Goal: Task Accomplishment & Management: Use online tool/utility

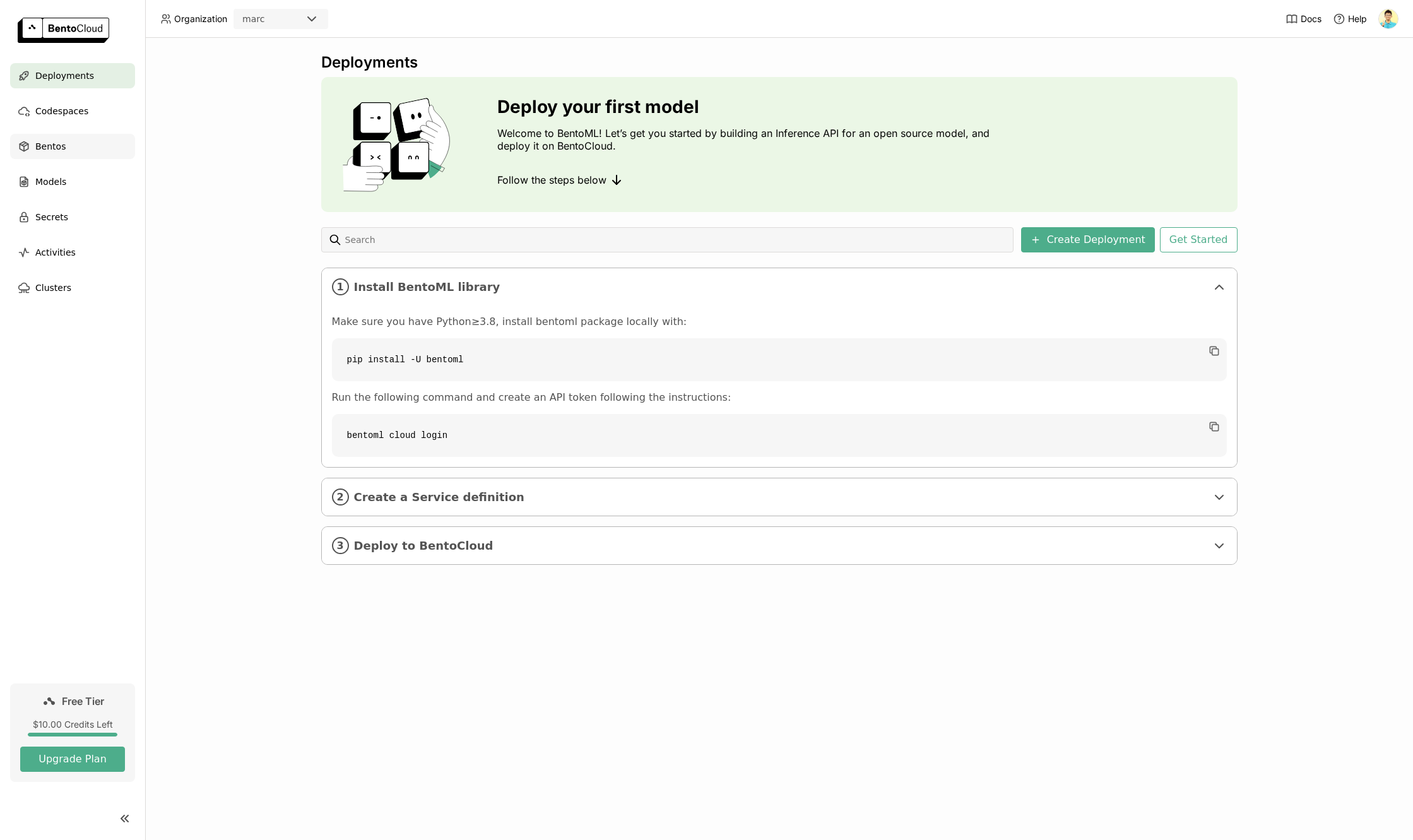
click at [48, 137] on div "Bentos" at bounding box center [72, 146] width 125 height 25
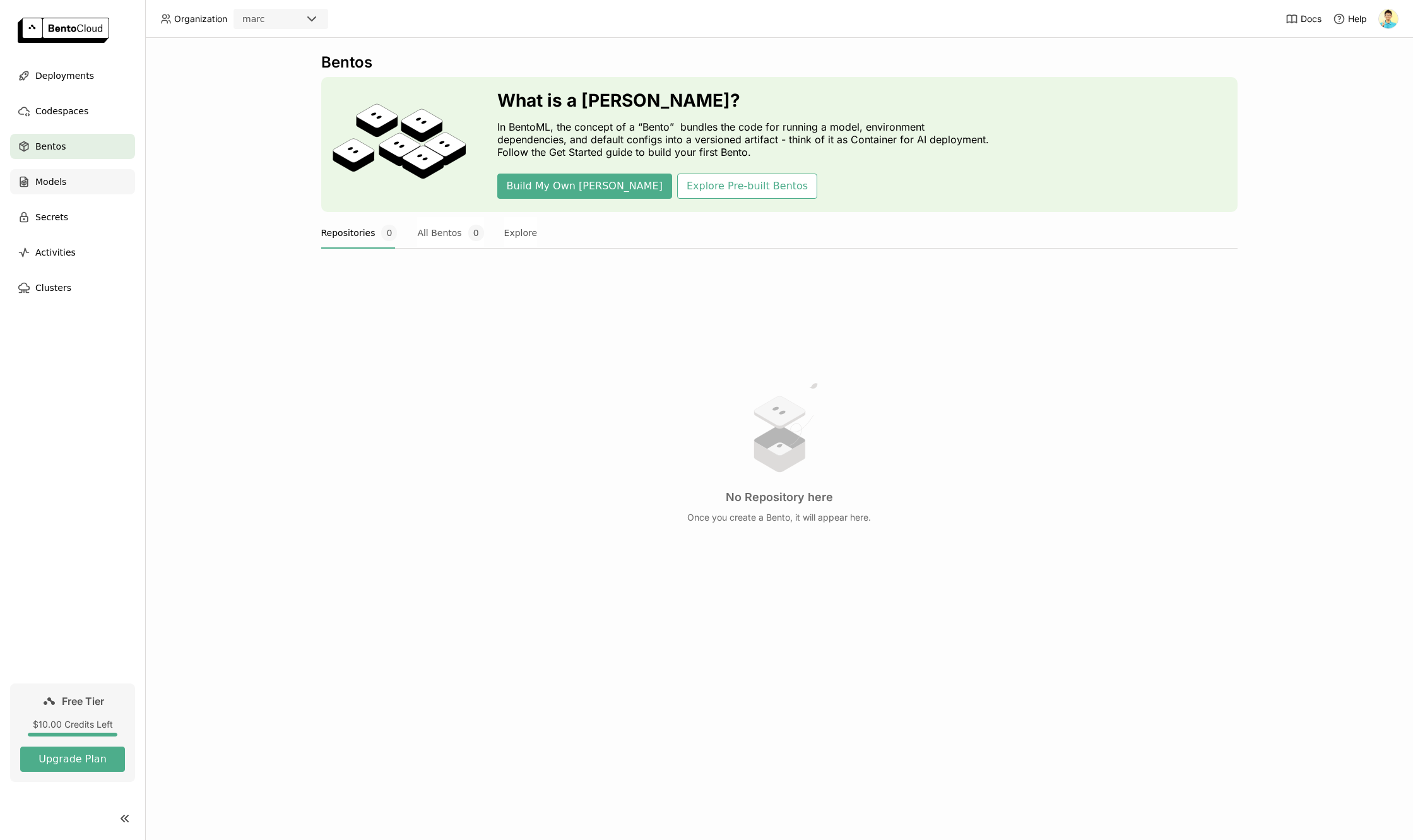
click at [31, 189] on div "Models" at bounding box center [72, 182] width 125 height 25
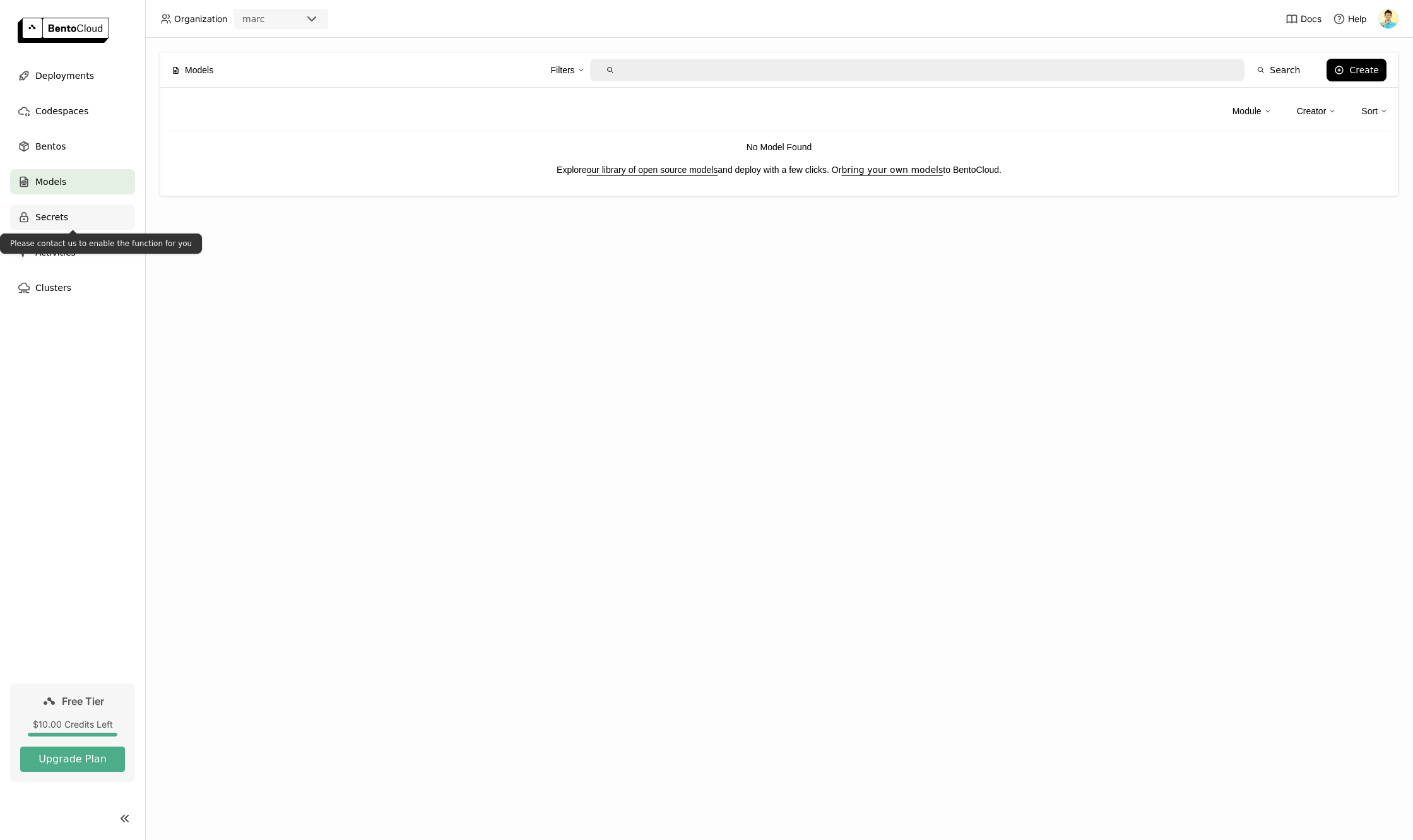
click at [38, 218] on span "Secrets" at bounding box center [52, 217] width 33 height 15
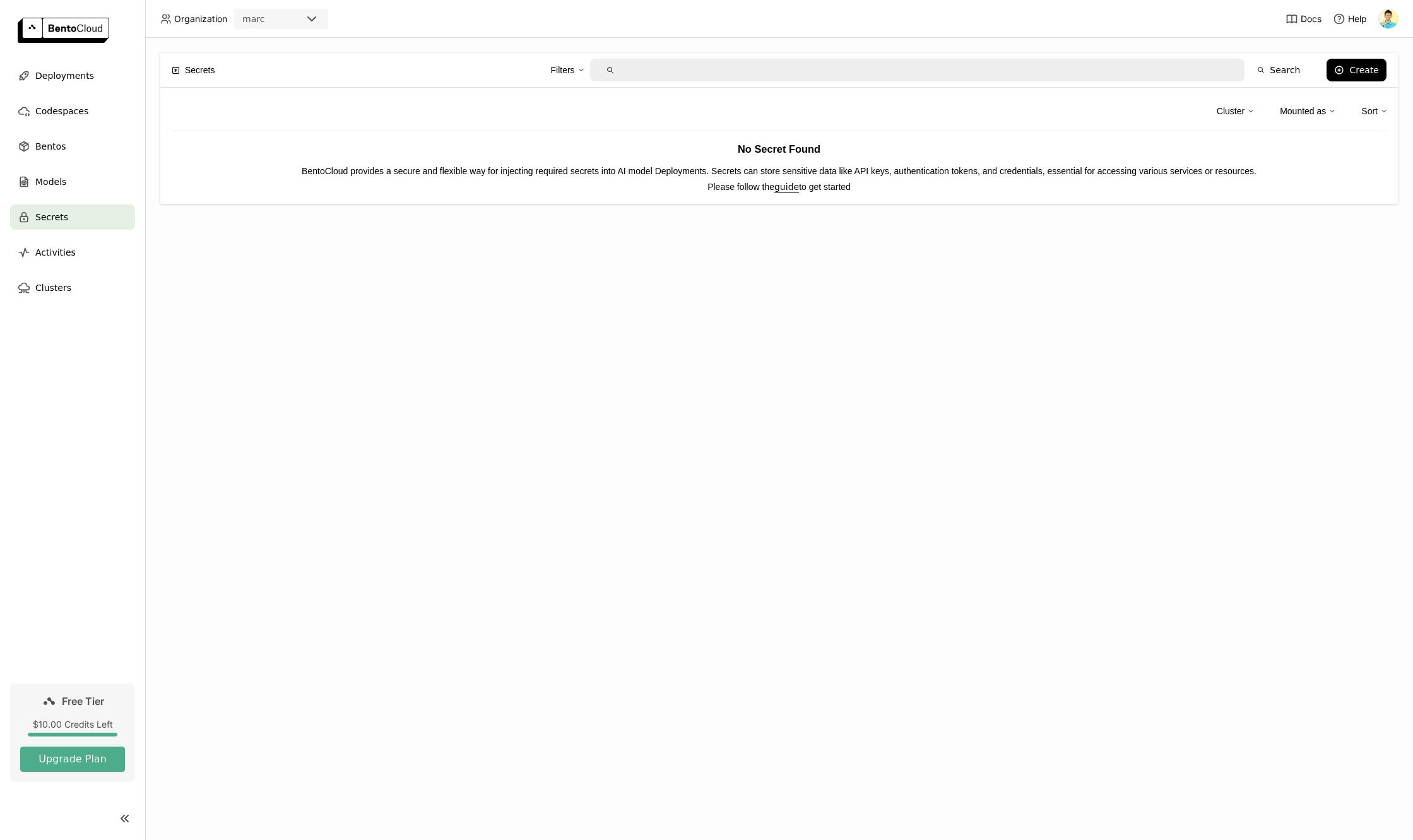
click at [62, 439] on nav "Deployments Codespaces Bentos Models Secrets Activities Clusters" at bounding box center [72, 373] width 145 height 620
click at [66, 257] on span "Activities" at bounding box center [55, 252] width 40 height 15
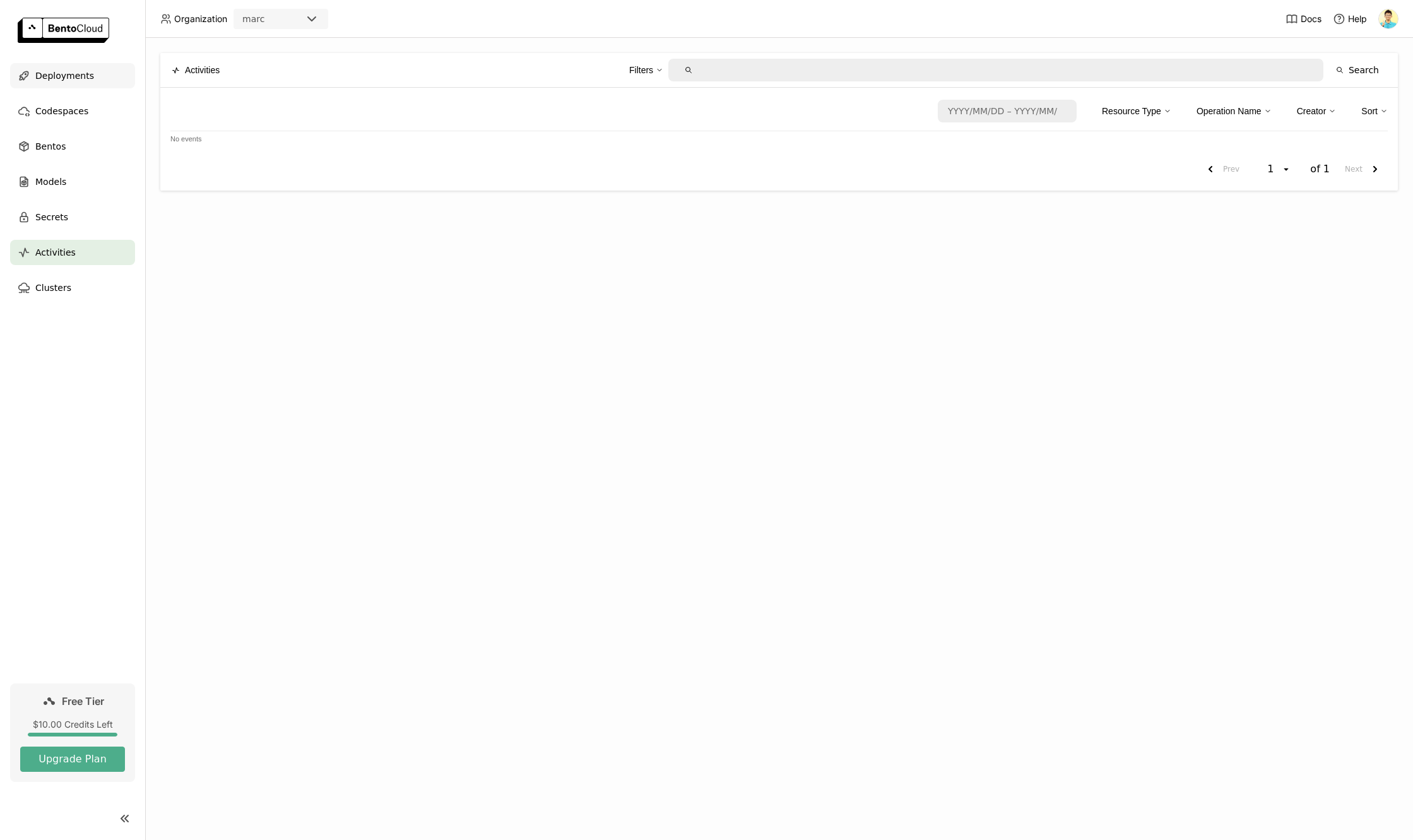
click at [84, 85] on div "Deployments" at bounding box center [72, 75] width 125 height 25
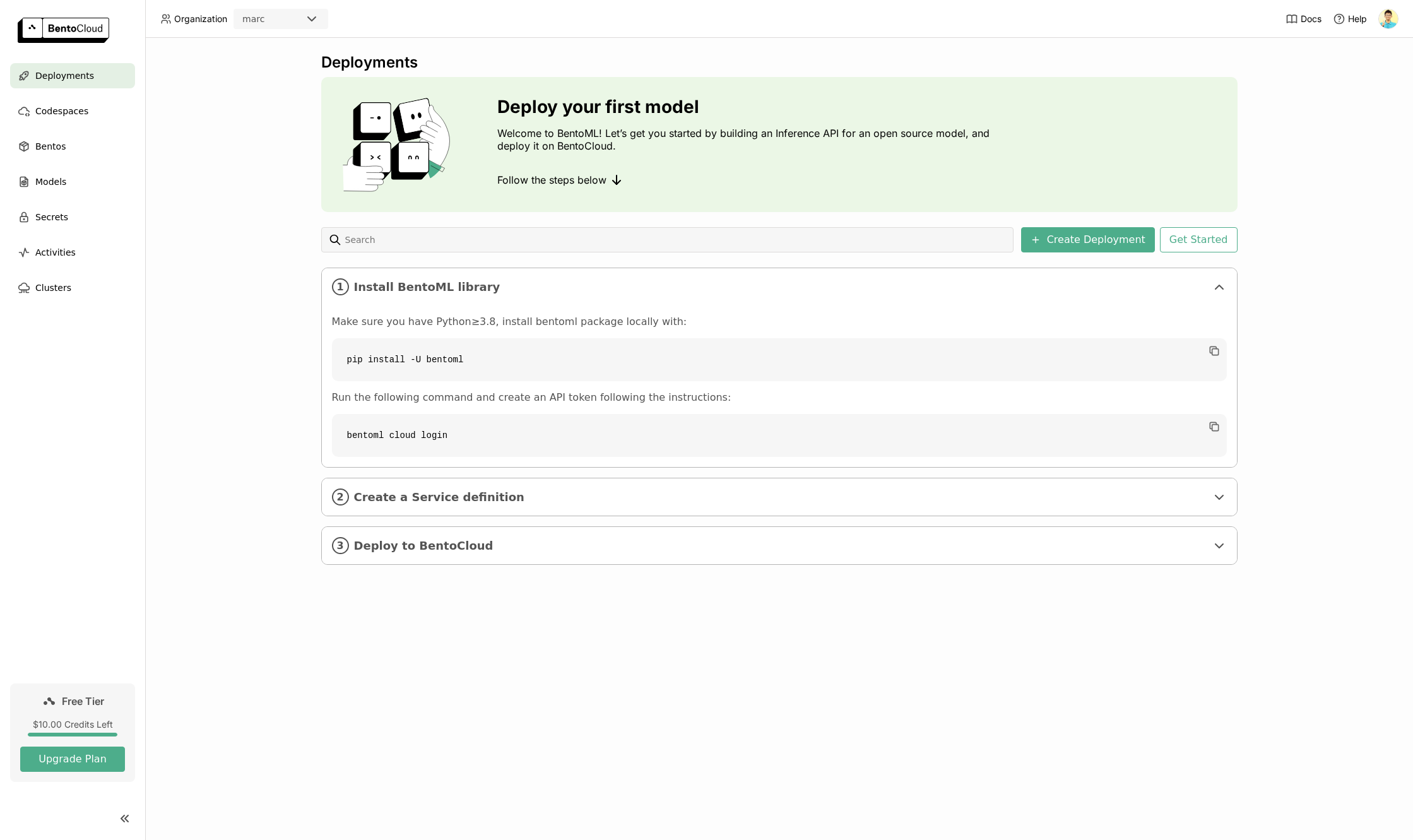
click at [605, 252] on div at bounding box center [668, 240] width 692 height 25
click at [595, 141] on p "Welcome to BentoML! Let’s get you started by building an Inference API for an o…" at bounding box center [747, 139] width 498 height 25
click at [74, 289] on div "Clusters" at bounding box center [72, 287] width 125 height 25
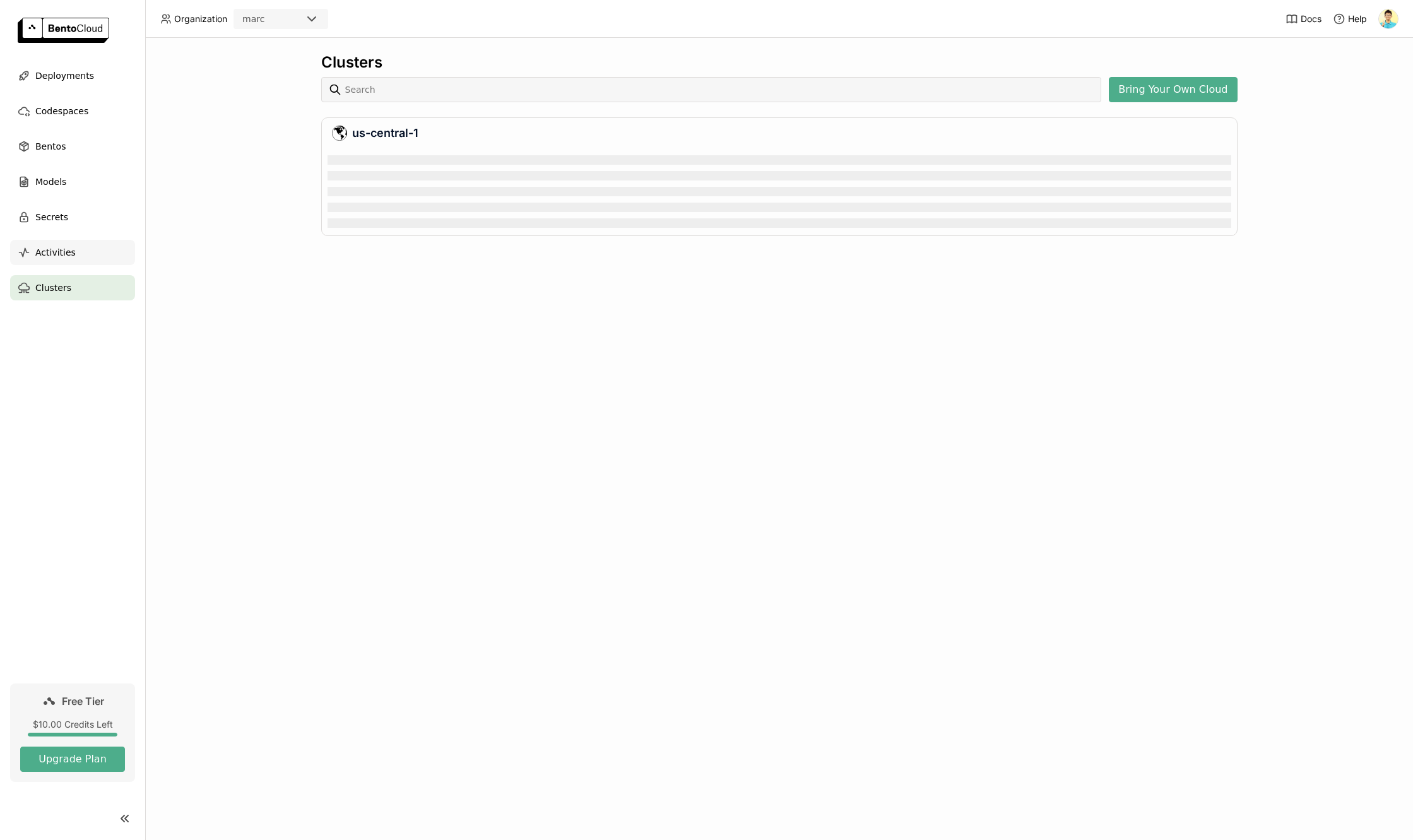
click at [36, 246] on span "Activities" at bounding box center [55, 252] width 40 height 15
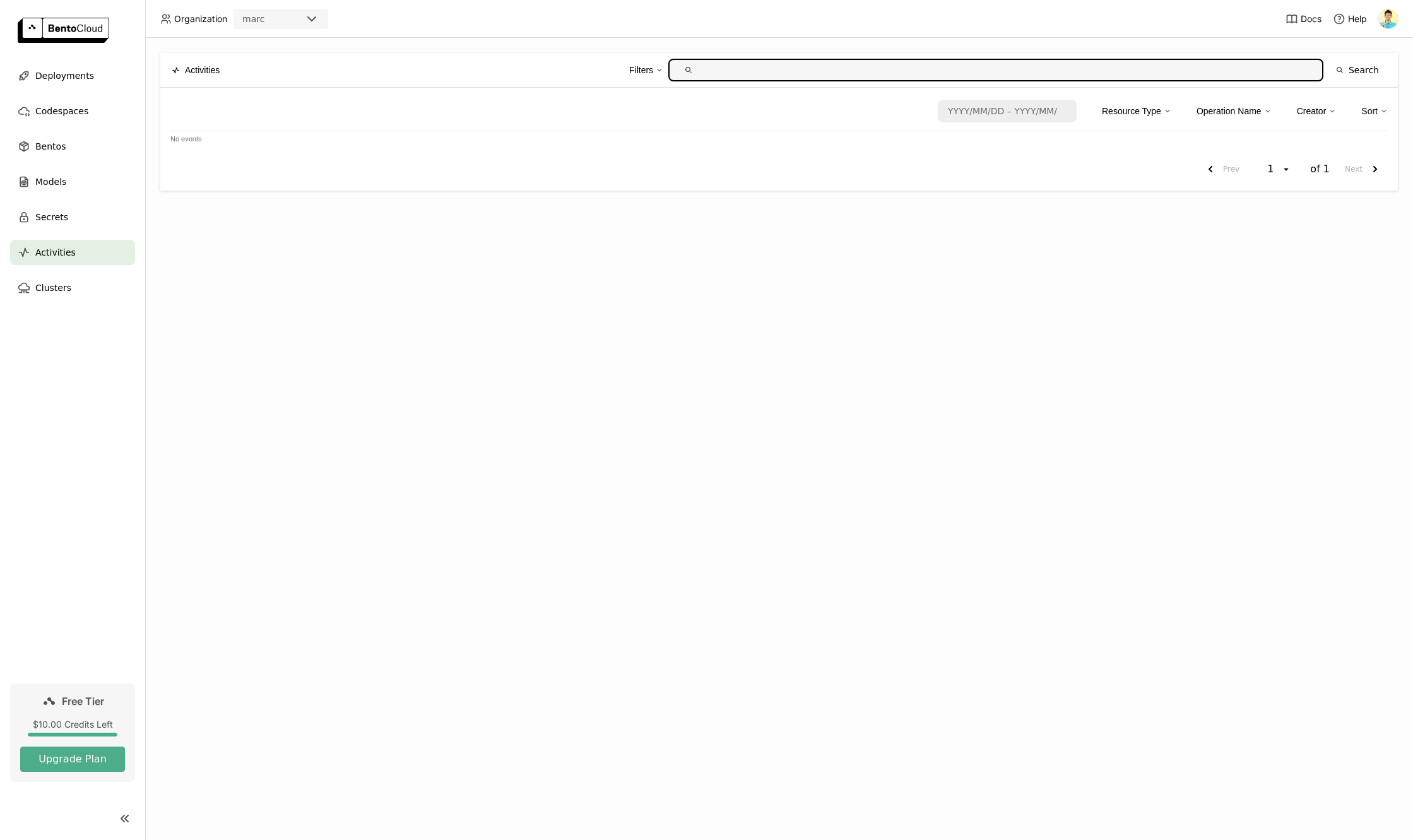
click at [38, 247] on span "Activities" at bounding box center [55, 252] width 40 height 15
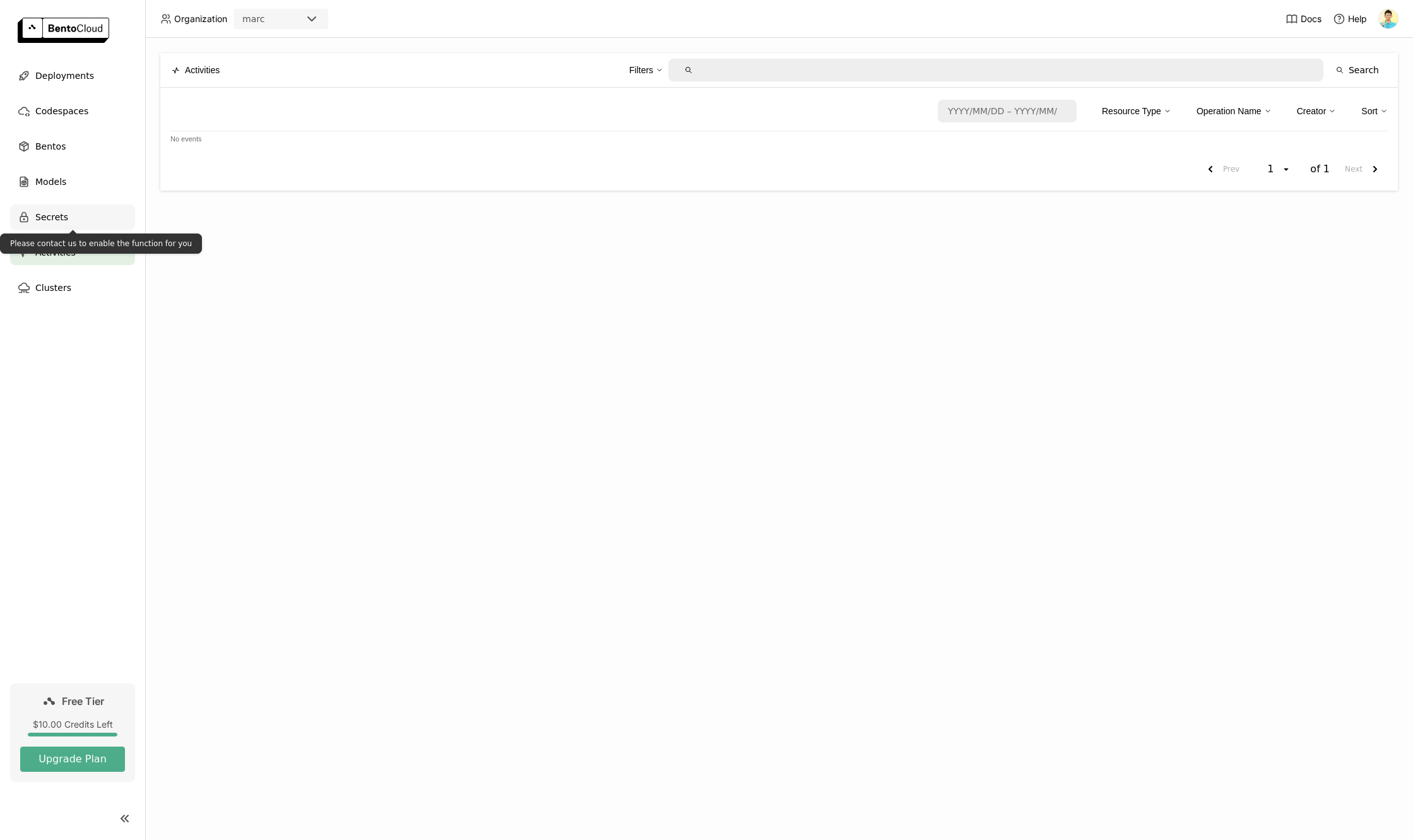
click at [47, 214] on span "Secrets" at bounding box center [52, 217] width 33 height 15
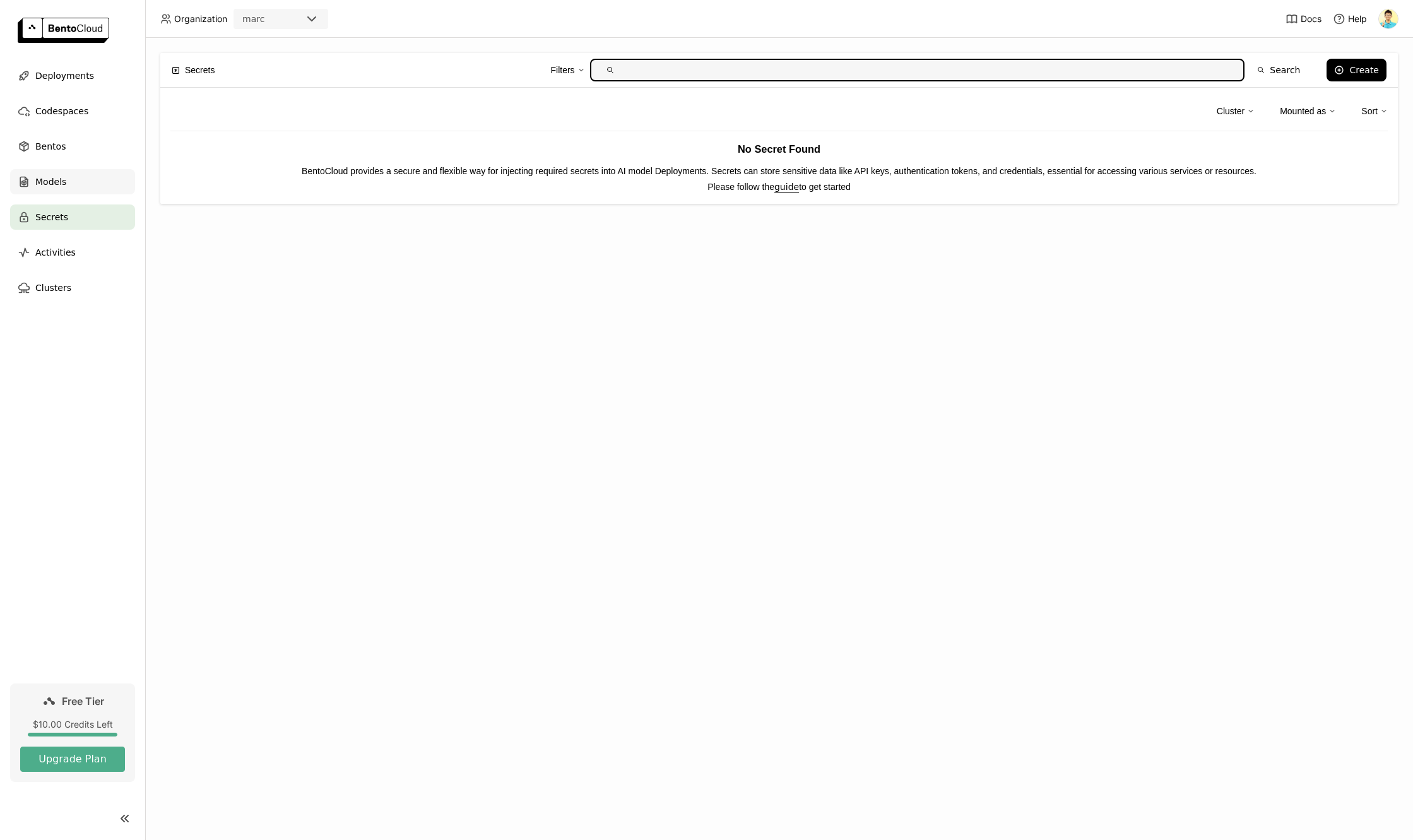
click at [67, 181] on div "Models" at bounding box center [72, 182] width 125 height 25
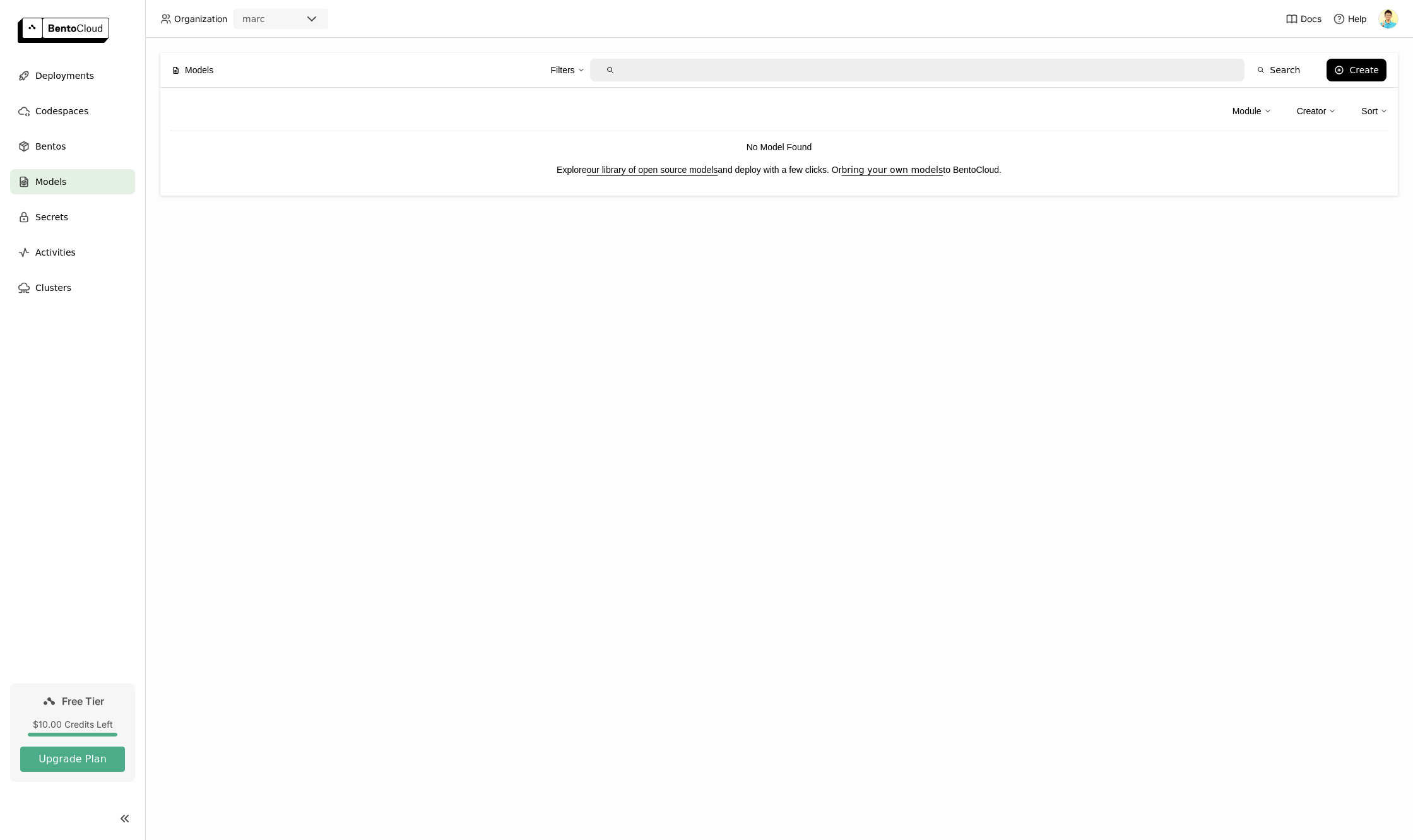
click at [601, 173] on link "our library of open source models" at bounding box center [653, 169] width 131 height 10
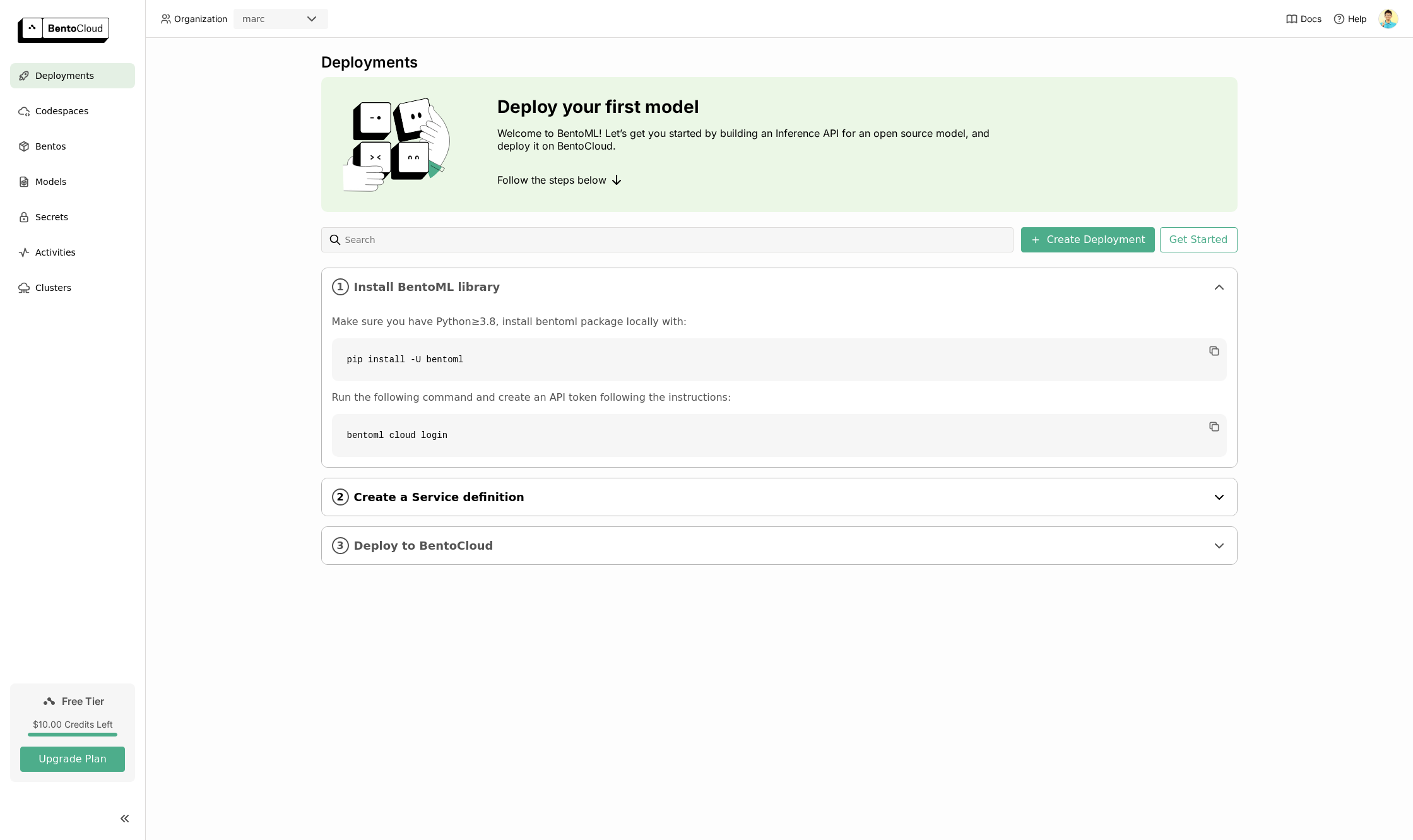
click at [1231, 506] on div "2 Create a Service definition" at bounding box center [780, 497] width 915 height 38
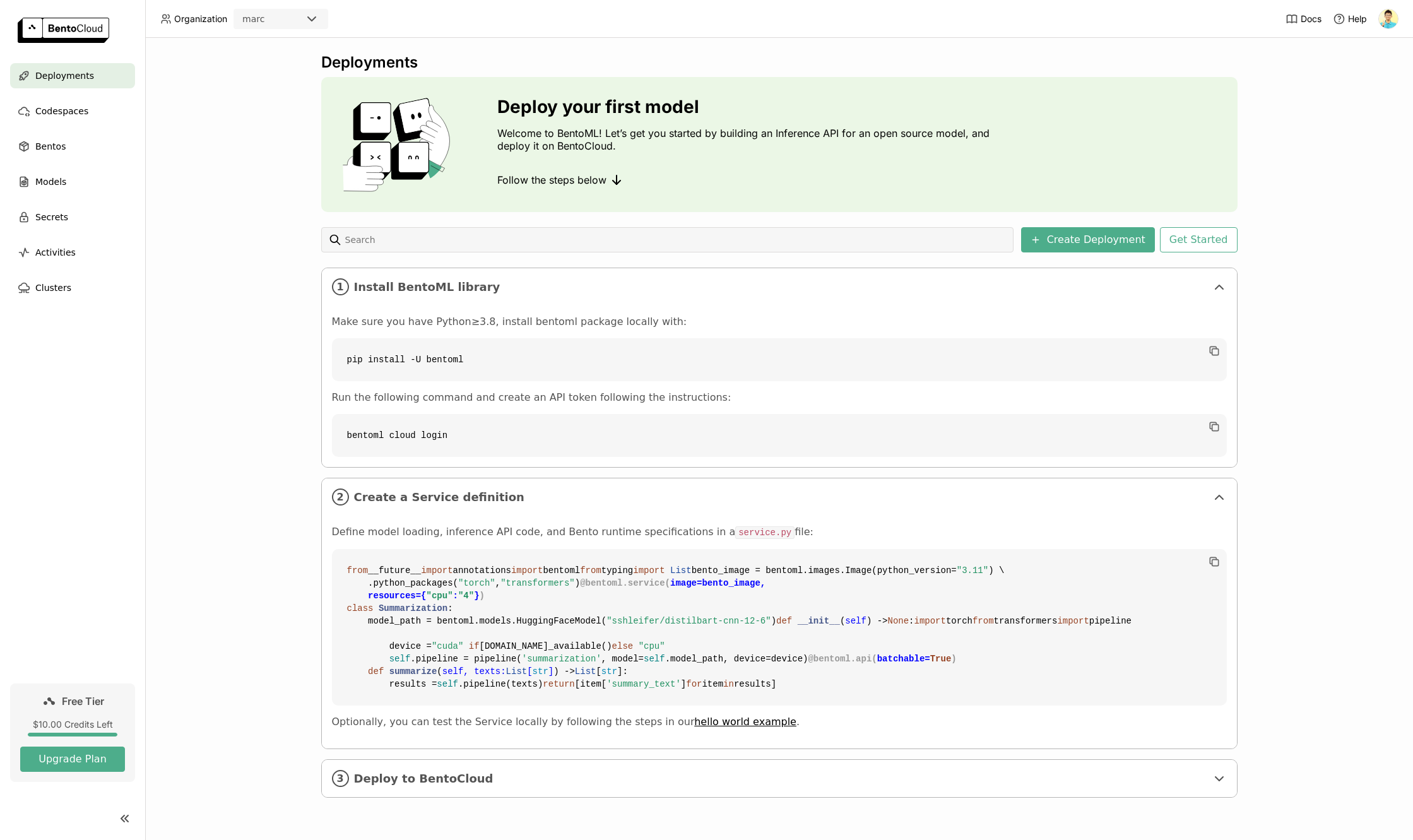
click at [1070, 226] on div "Deployments Deploy your first model Welcome to BentoML! Let’s get you started b…" at bounding box center [780, 435] width 917 height 764
click at [1200, 243] on button "Get Started" at bounding box center [1199, 240] width 78 height 25
click at [287, 390] on div "Deploy your first model Welcome to BentoML! Let’s get you started by building a…" at bounding box center [706, 420] width 1413 height 840
click at [1098, 233] on button "Create Deployment" at bounding box center [1088, 240] width 134 height 25
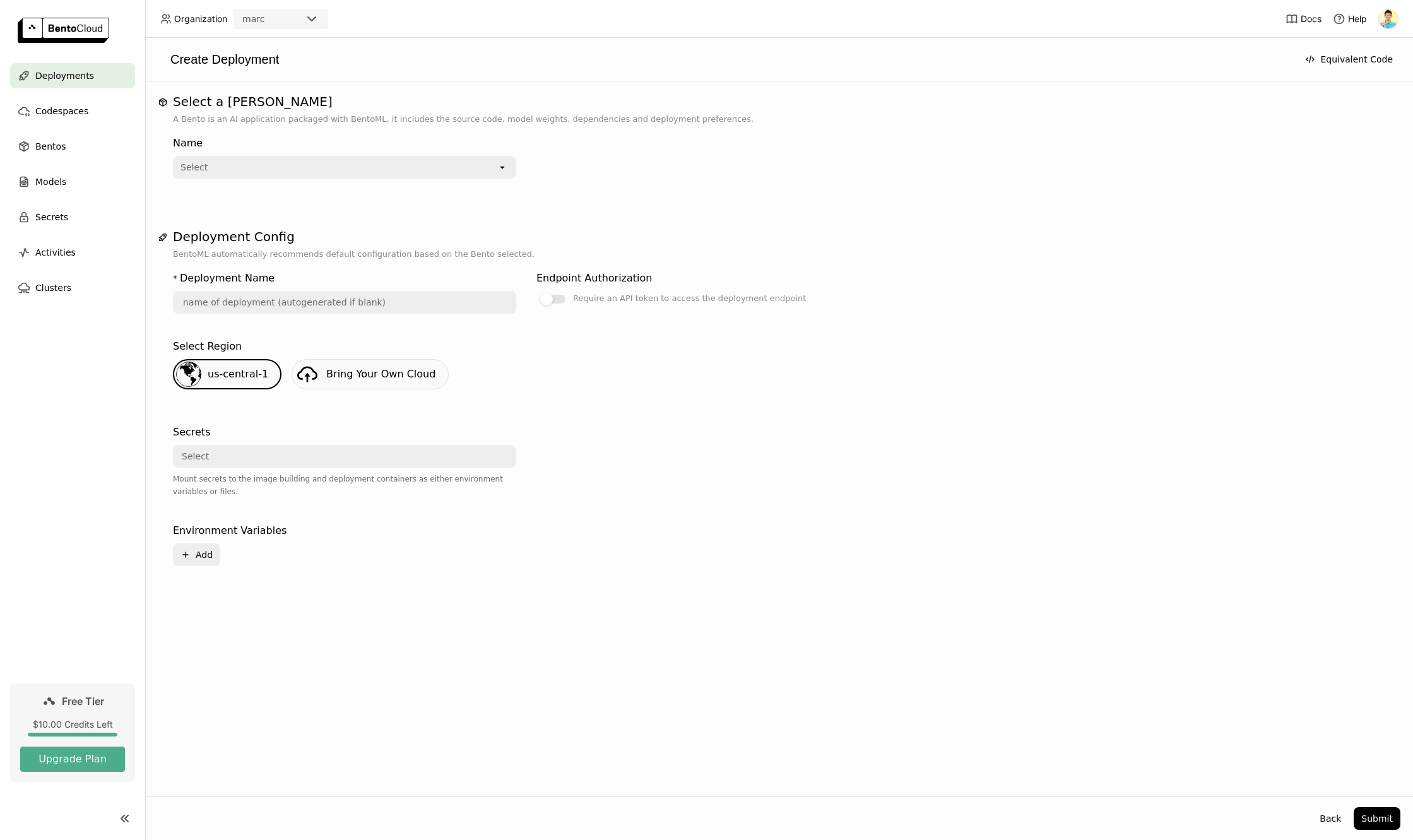
click at [53, 126] on ul "Deployments Codespaces Bentos Models Secrets Activities Clusters" at bounding box center [72, 182] width 145 height 237
click at [63, 203] on ul "Deployments Codespaces Bentos Models Secrets Activities Clusters" at bounding box center [72, 182] width 145 height 237
click at [46, 182] on span "Models" at bounding box center [51, 182] width 31 height 15
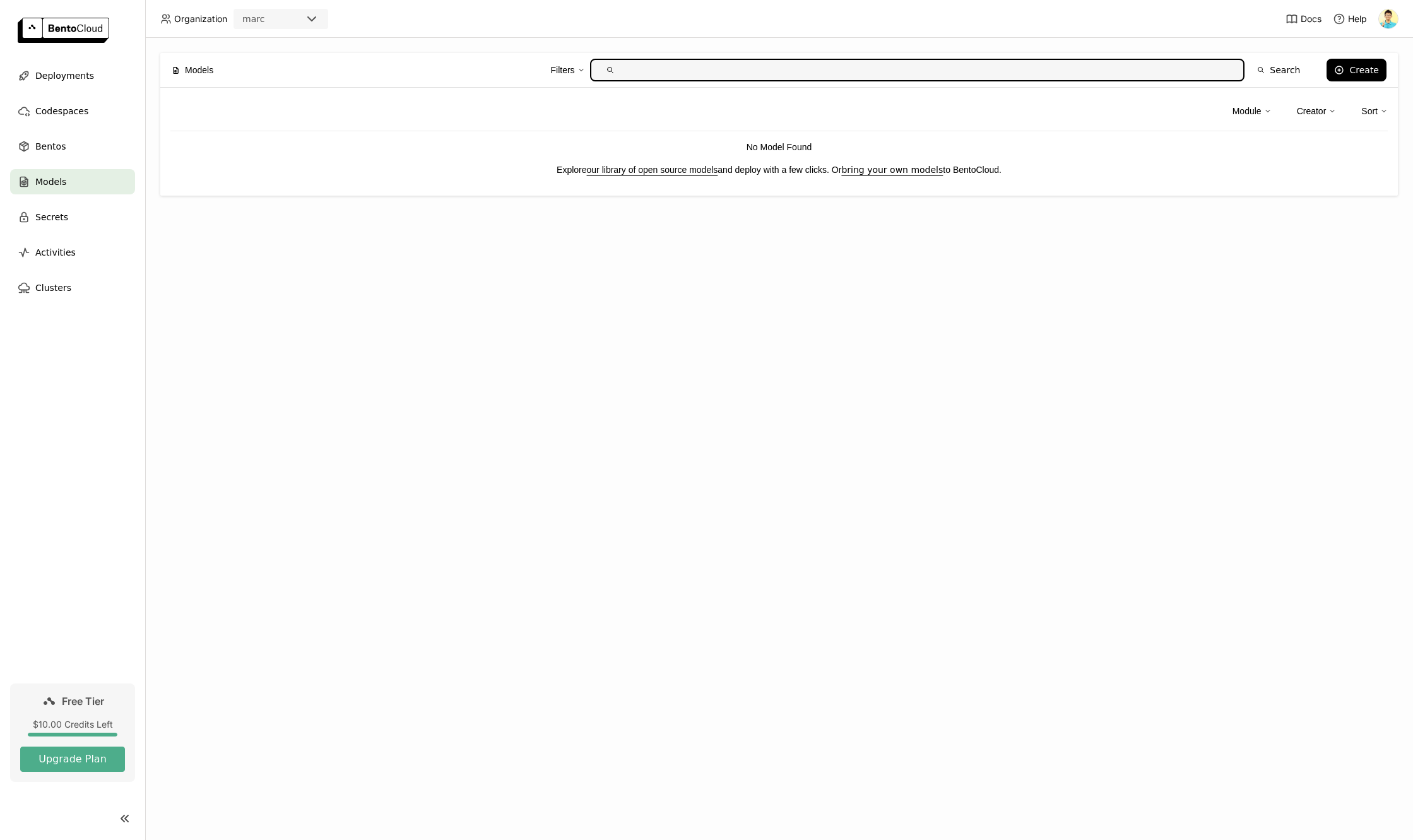
click at [1242, 101] on div "Module" at bounding box center [1252, 111] width 39 height 27
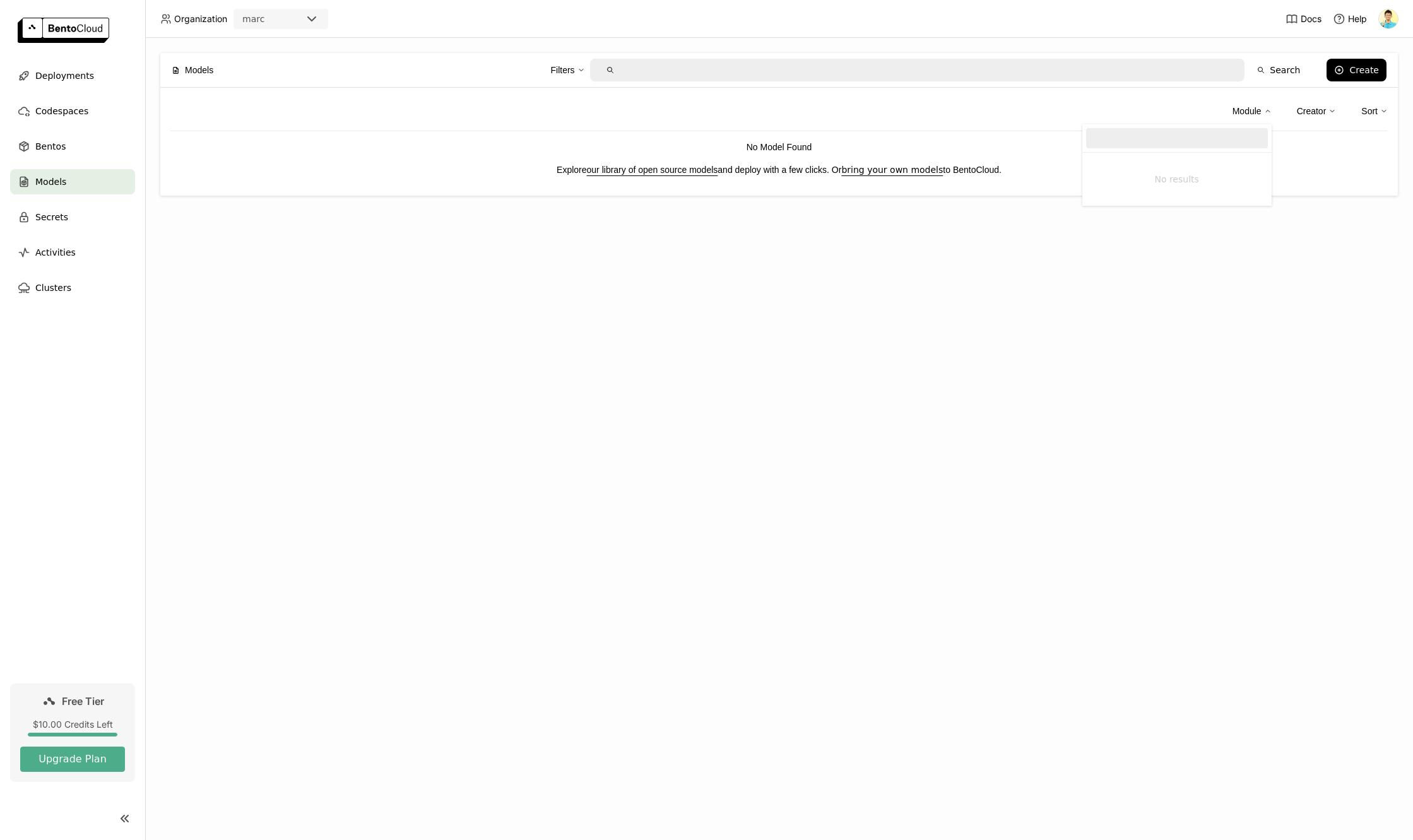
click at [644, 164] on link "our library of open source models" at bounding box center [653, 169] width 131 height 10
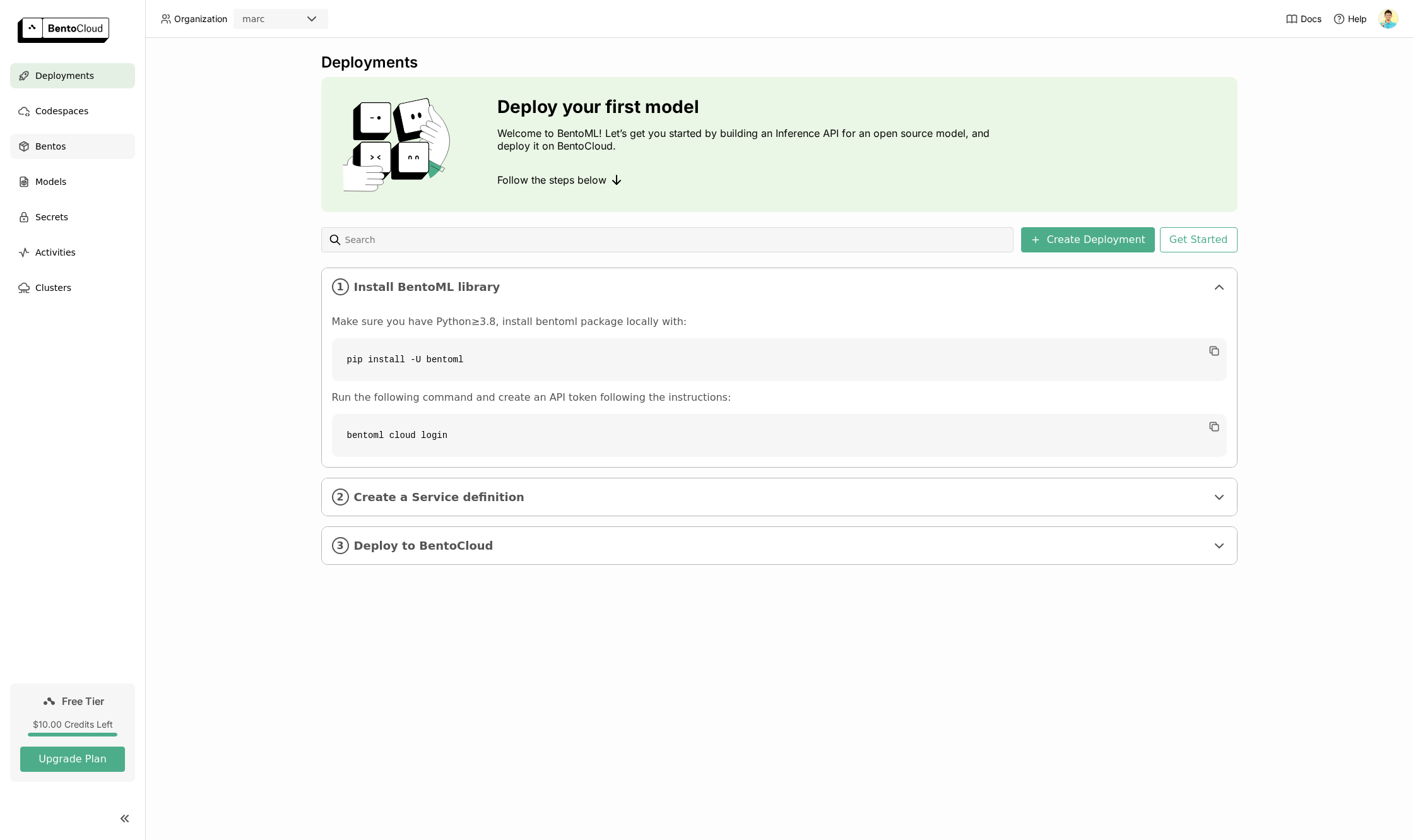
click at [51, 134] on div "Bentos" at bounding box center [72, 146] width 125 height 25
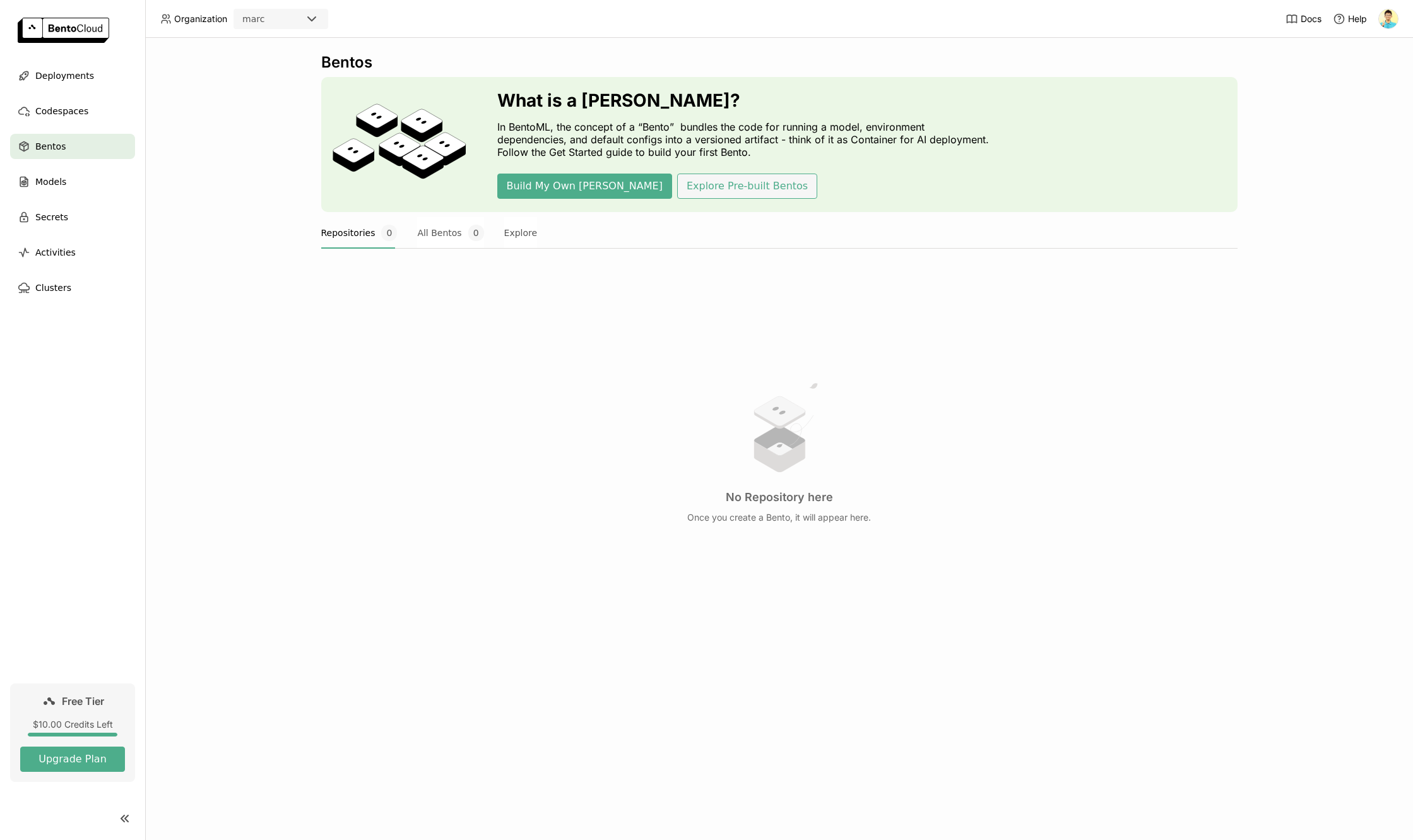
click at [677, 191] on button "Explore Pre-built Bentos" at bounding box center [747, 186] width 140 height 25
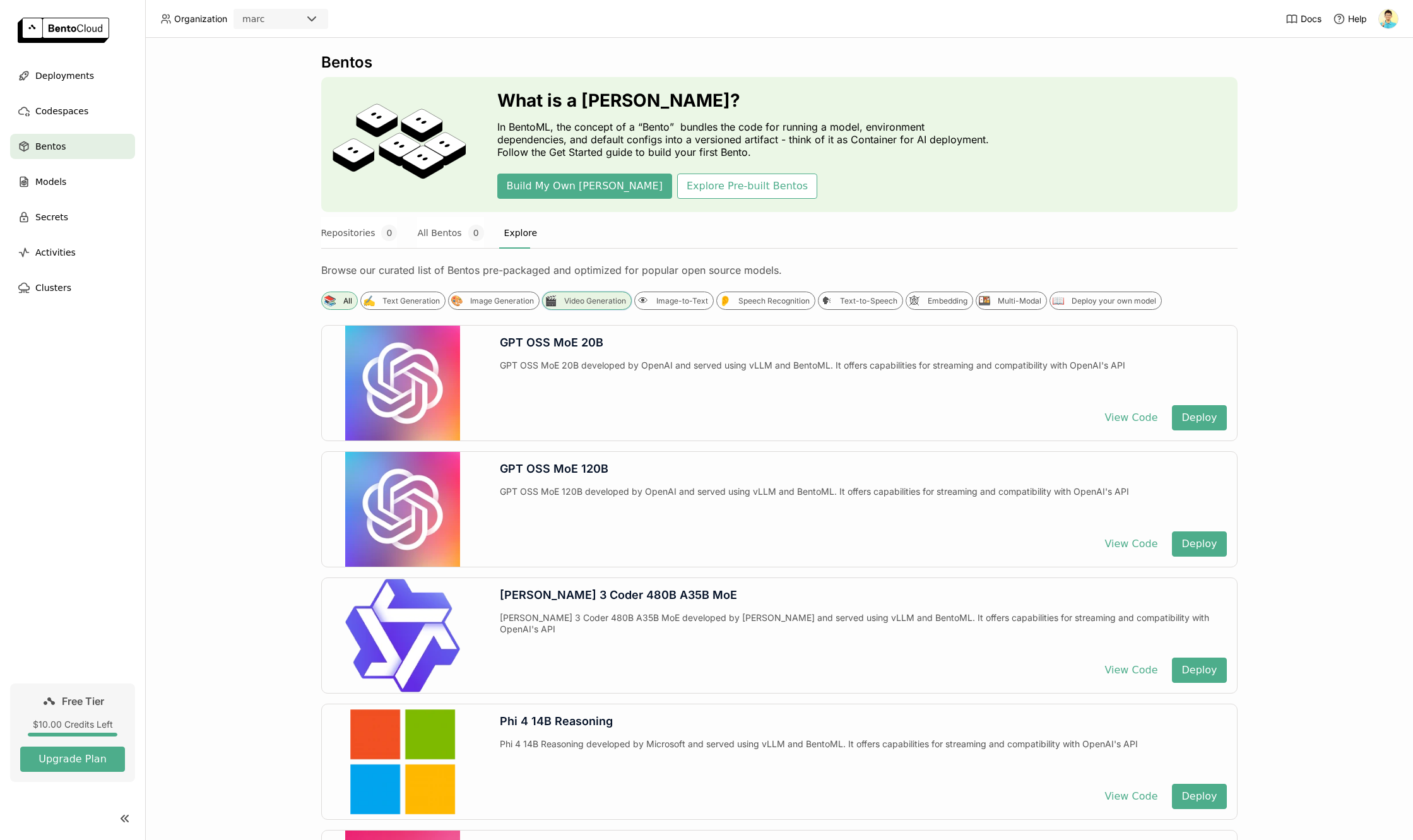
click at [575, 309] on div "🎬 Video Generation" at bounding box center [586, 300] width 89 height 18
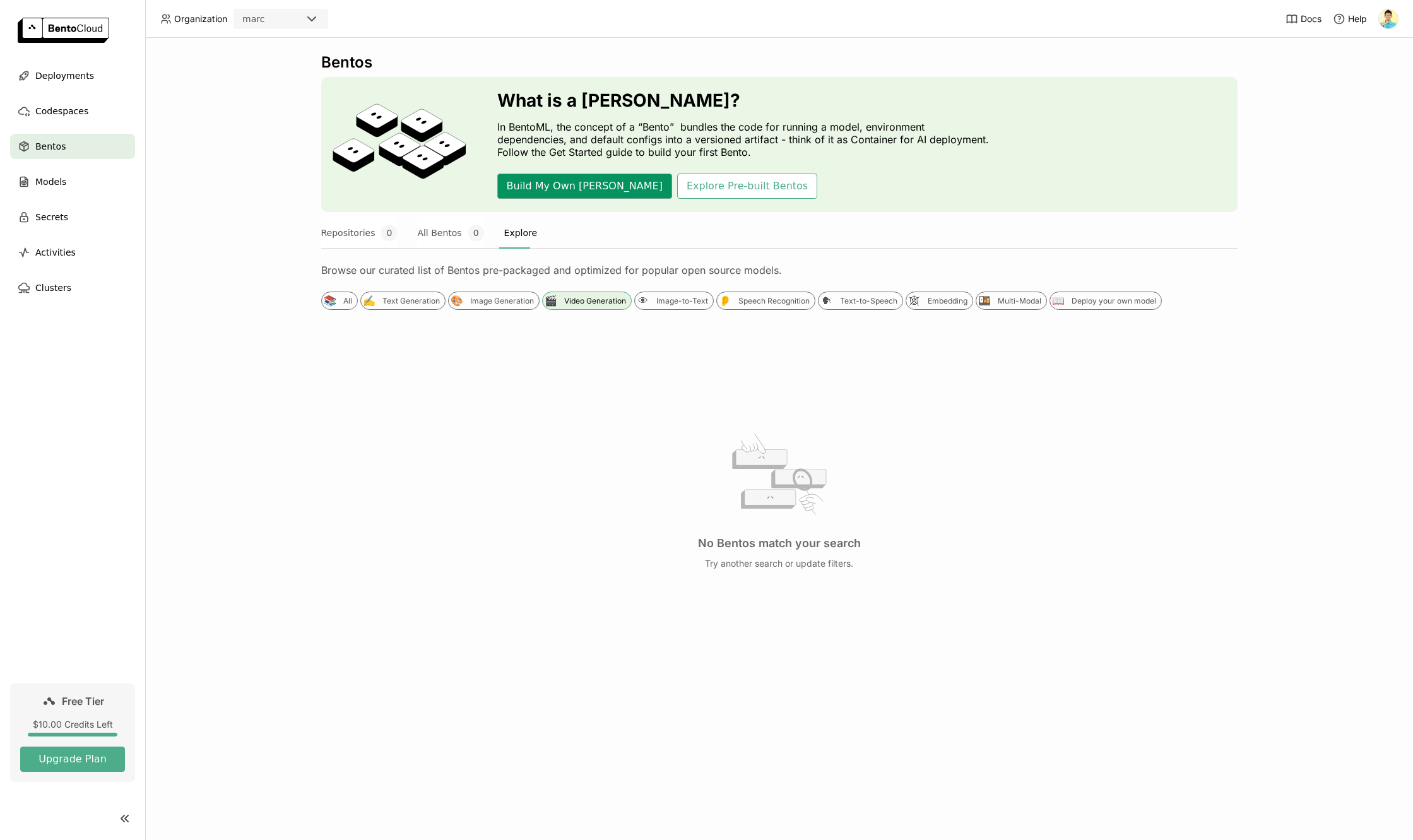
click at [537, 191] on button "Build My Own [PERSON_NAME]" at bounding box center [585, 186] width 175 height 25
